Goal: Task Accomplishment & Management: Use online tool/utility

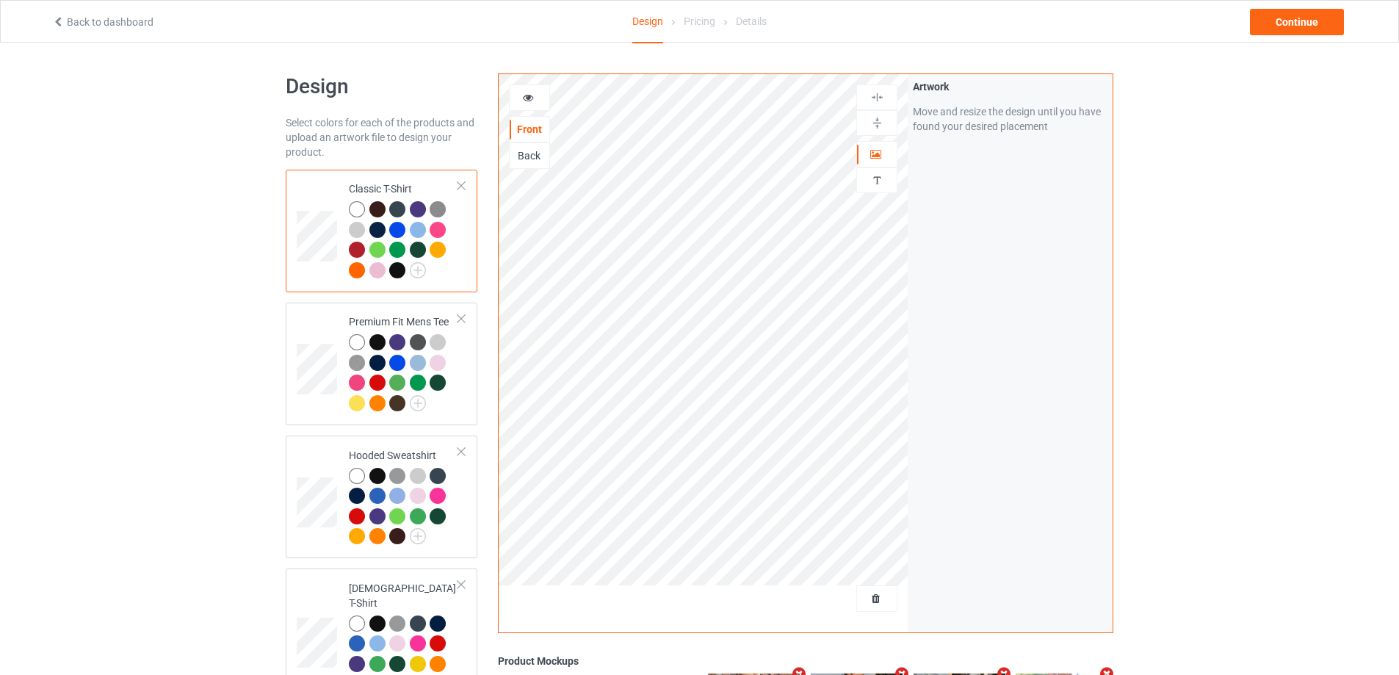
click at [872, 609] on div at bounding box center [876, 598] width 41 height 26
click at [872, 598] on span "Delete all designs" at bounding box center [843, 599] width 78 height 12
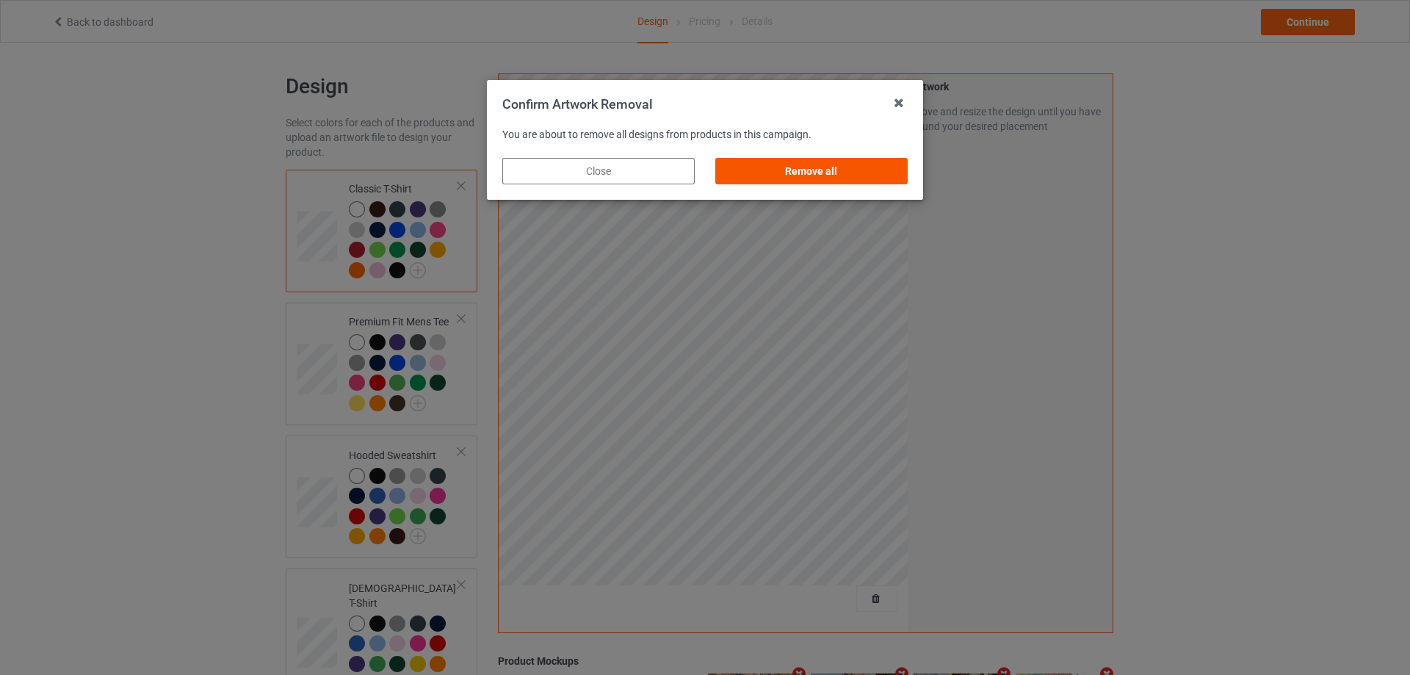
click at [821, 164] on div "Remove all" at bounding box center [811, 171] width 192 height 26
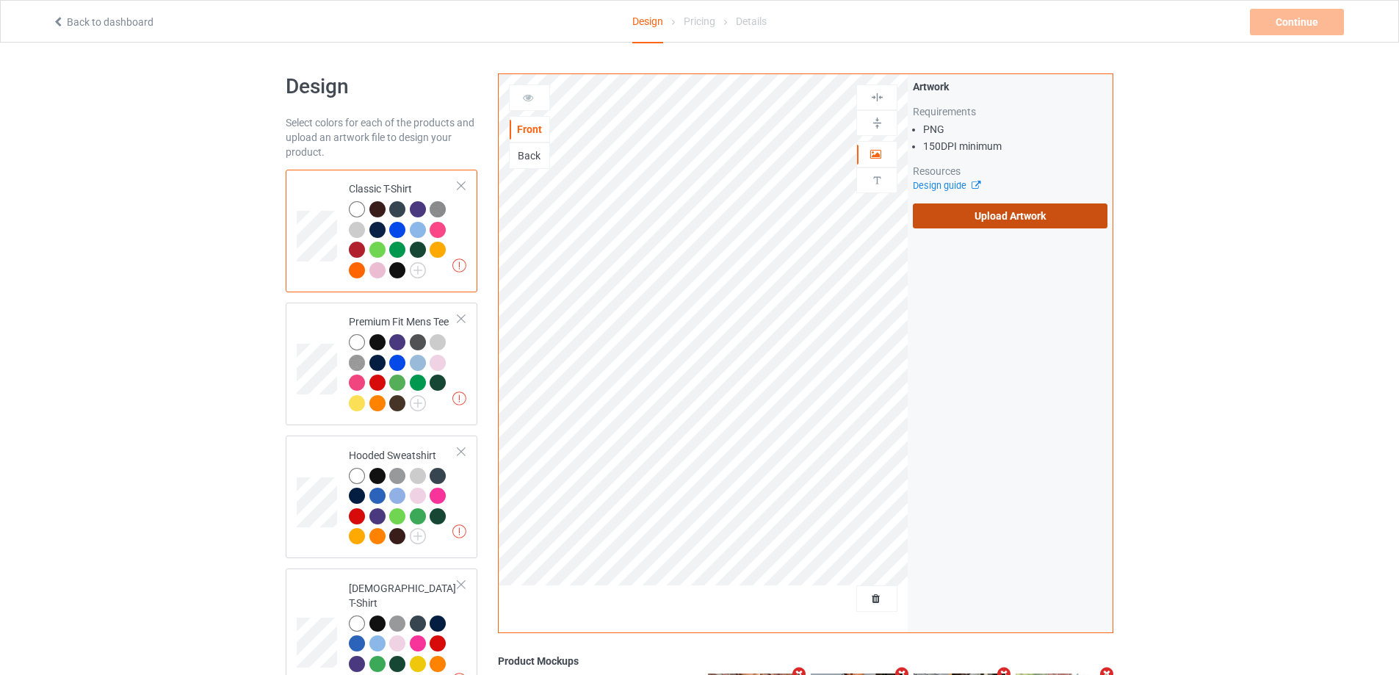
click at [960, 215] on label "Upload Artwork" at bounding box center [1010, 215] width 195 height 25
click at [0, 0] on input "Upload Artwork" at bounding box center [0, 0] width 0 height 0
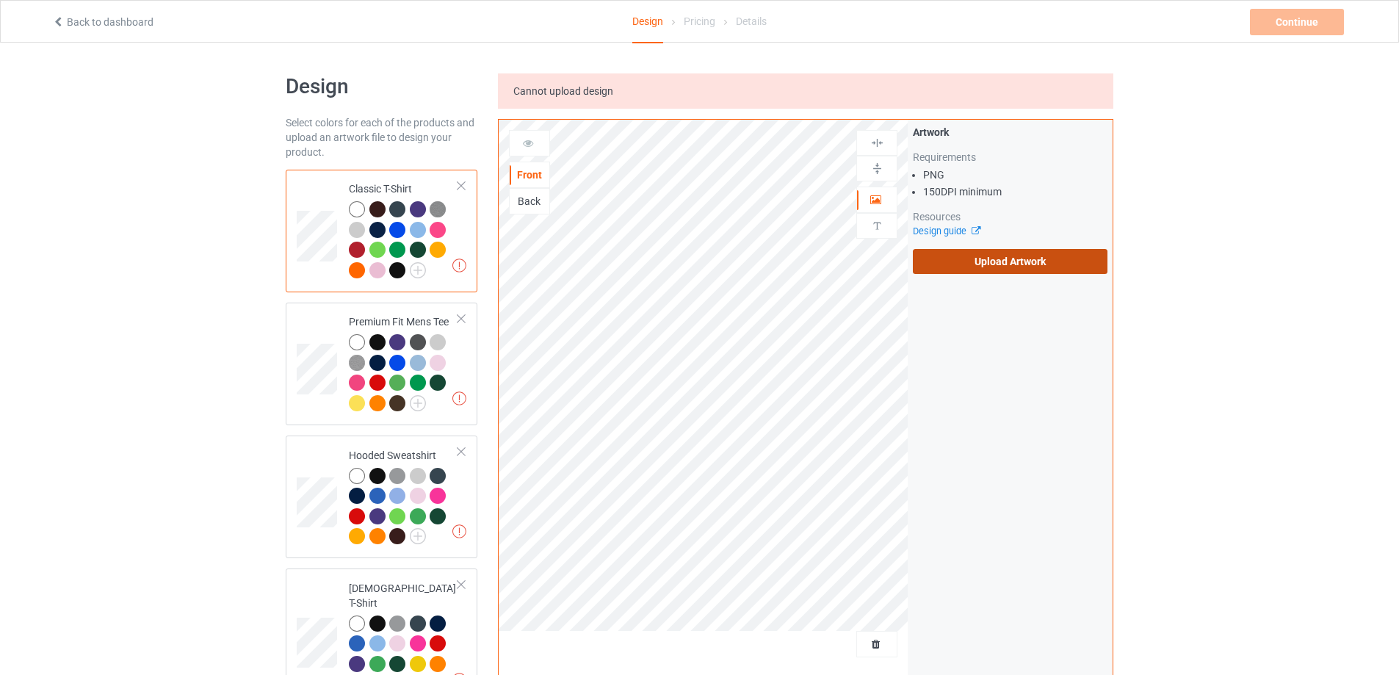
click at [986, 250] on label "Upload Artwork" at bounding box center [1010, 261] width 195 height 25
click at [0, 0] on input "Upload Artwork" at bounding box center [0, 0] width 0 height 0
click at [946, 258] on label "Upload Artwork" at bounding box center [1010, 261] width 195 height 25
click at [0, 0] on input "Upload Artwork" at bounding box center [0, 0] width 0 height 0
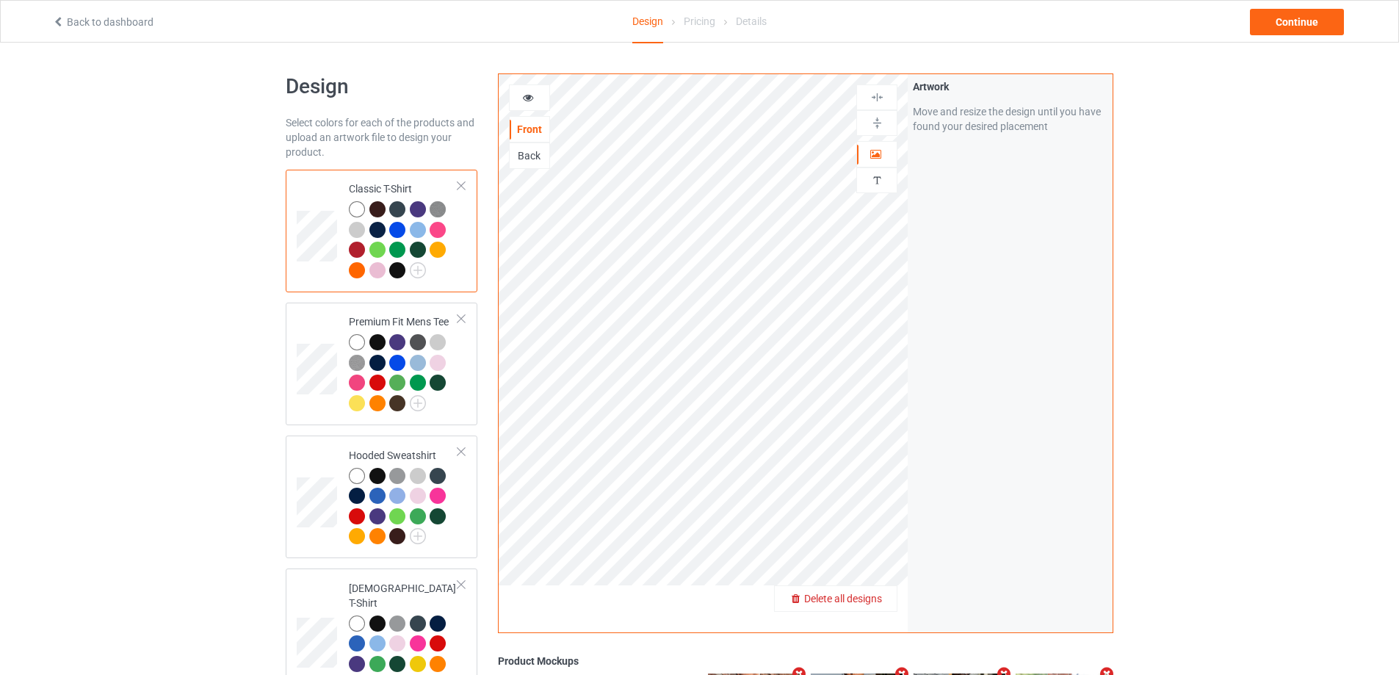
click at [868, 596] on span "Delete all designs" at bounding box center [843, 599] width 78 height 12
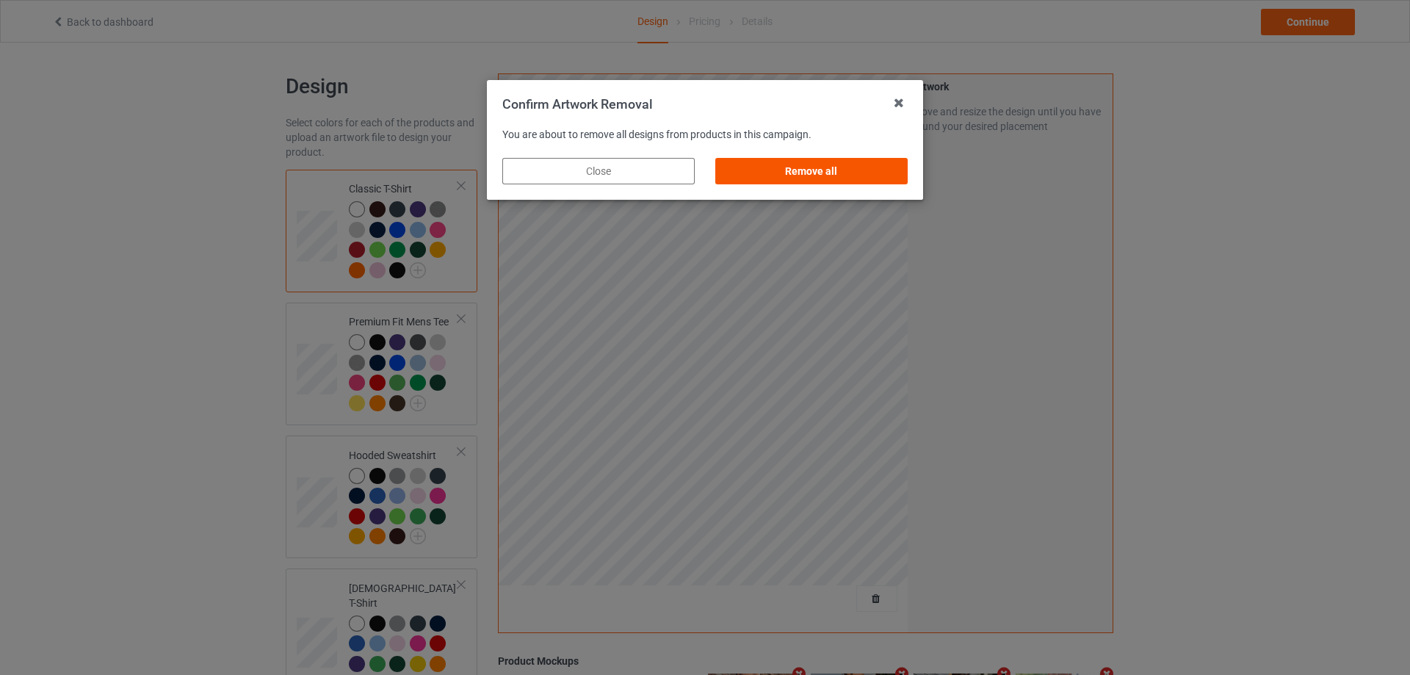
click at [863, 173] on div "Remove all" at bounding box center [811, 171] width 192 height 26
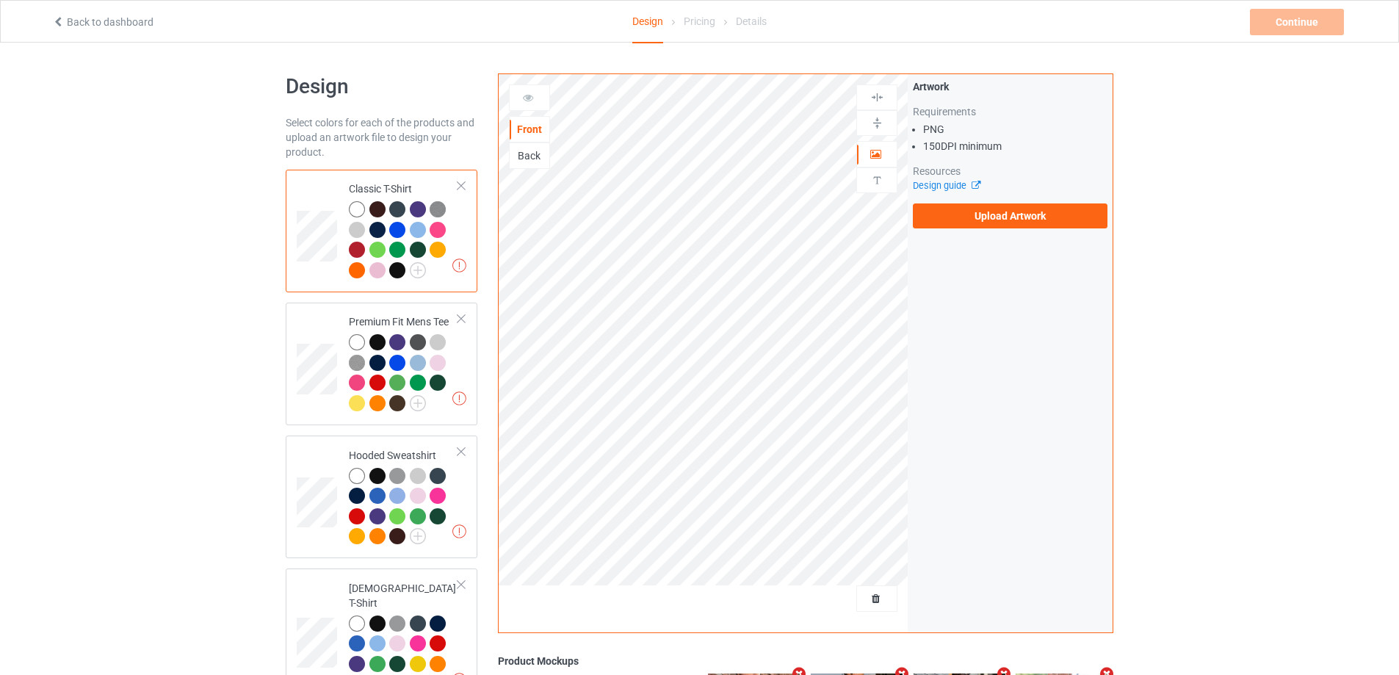
click at [986, 200] on div "Artwork Requirements PNG 150 DPI minimum Resources Design guide Upload Artwork" at bounding box center [1010, 153] width 195 height 149
click at [982, 211] on label "Upload Artwork" at bounding box center [1010, 215] width 195 height 25
click at [0, 0] on input "Upload Artwork" at bounding box center [0, 0] width 0 height 0
